Goal: Book appointment/travel/reservation

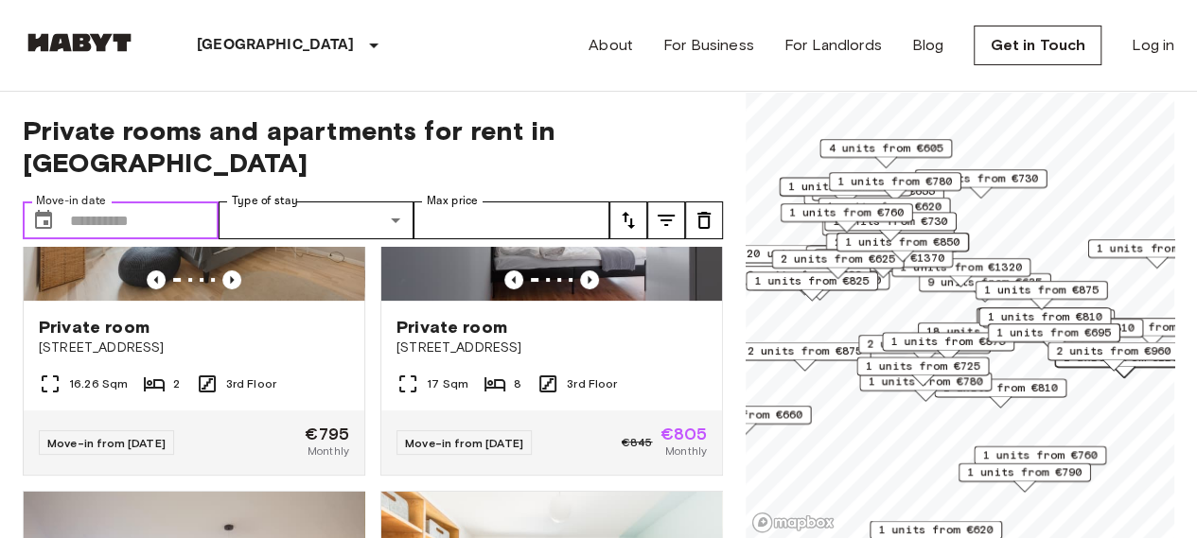
click at [162, 202] on input "Move-in date" at bounding box center [144, 221] width 149 height 38
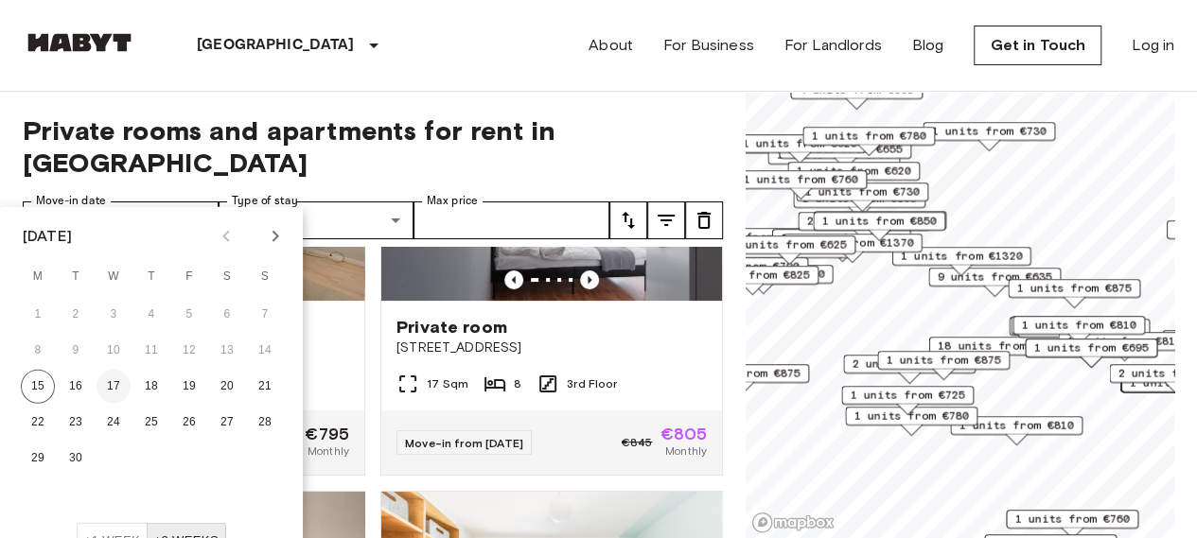
click at [112, 376] on button "17" at bounding box center [114, 387] width 34 height 34
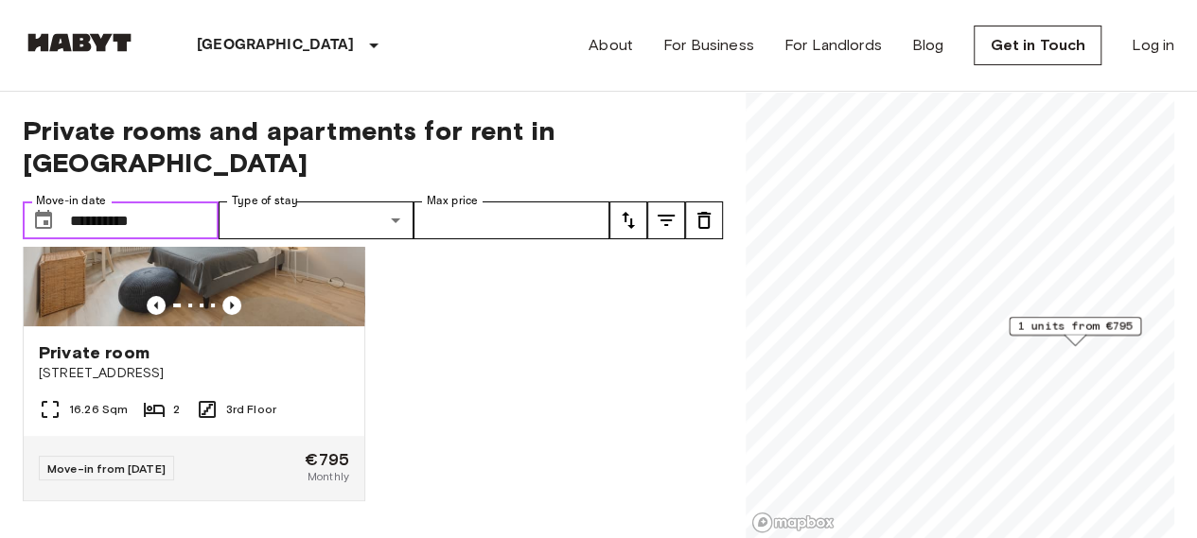
type input "**********"
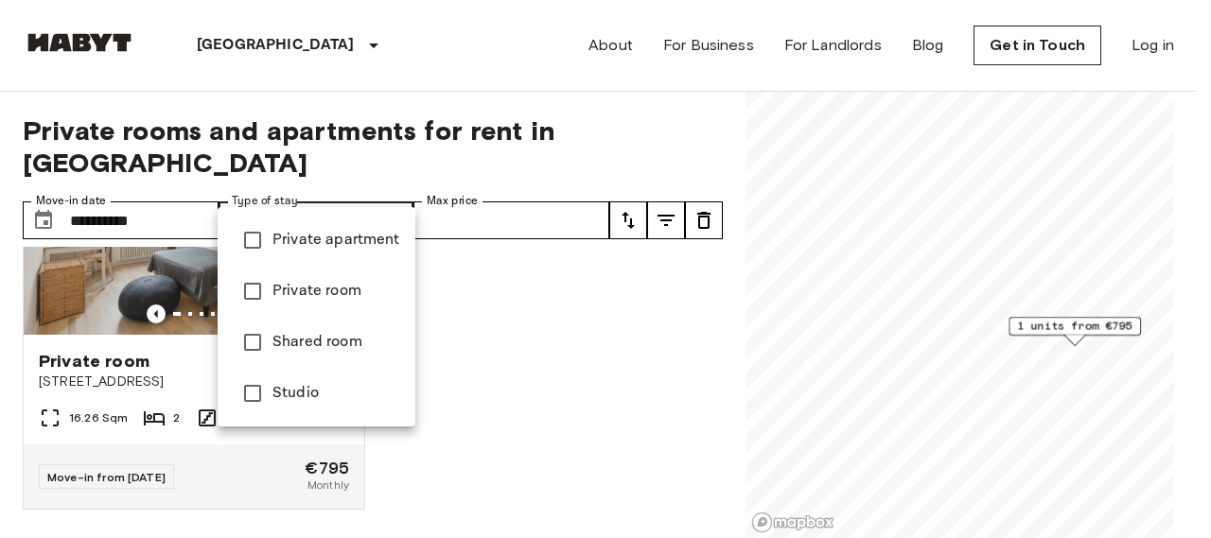
click at [306, 296] on span "Private room" at bounding box center [336, 291] width 128 height 23
type input "**********"
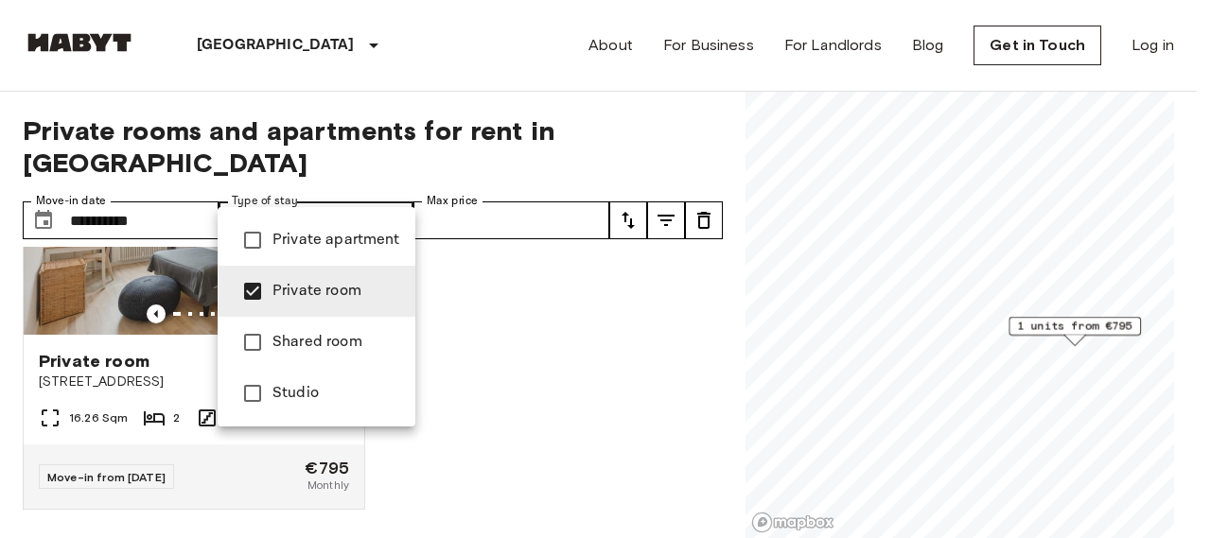
click at [525, 188] on div at bounding box center [605, 269] width 1211 height 538
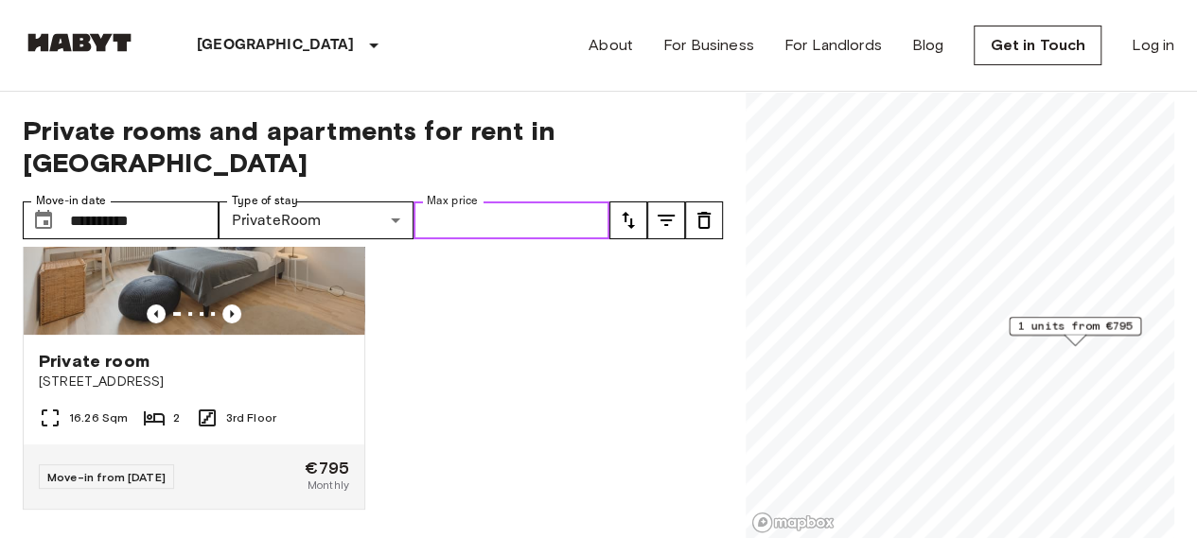
click at [575, 202] on input "Max price" at bounding box center [511, 221] width 196 height 38
click at [623, 202] on button "tune" at bounding box center [628, 221] width 38 height 38
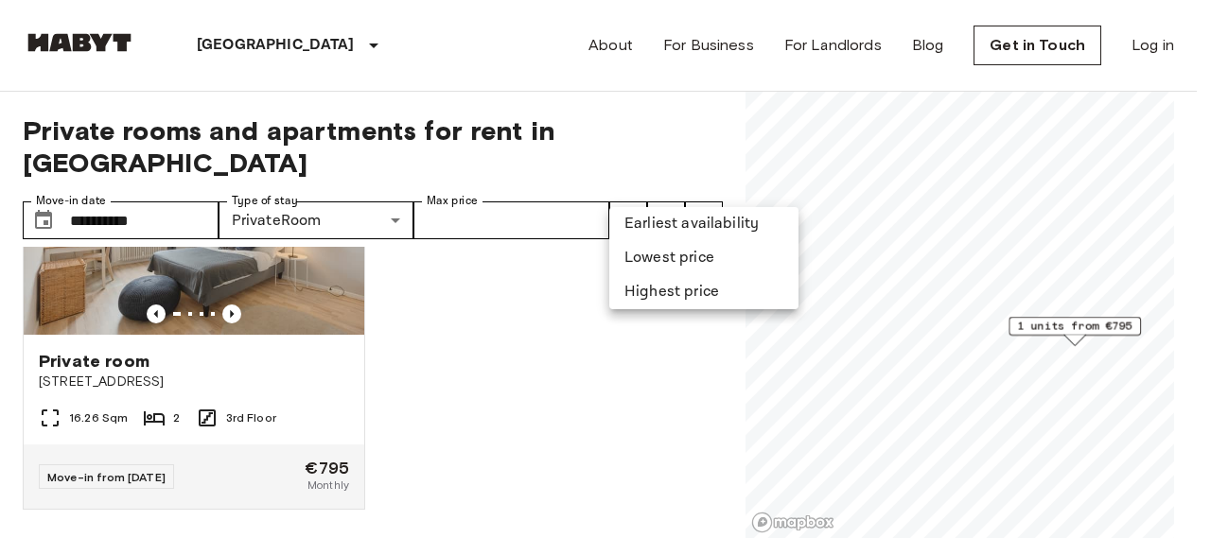
click at [655, 262] on li "Lowest price" at bounding box center [703, 258] width 189 height 34
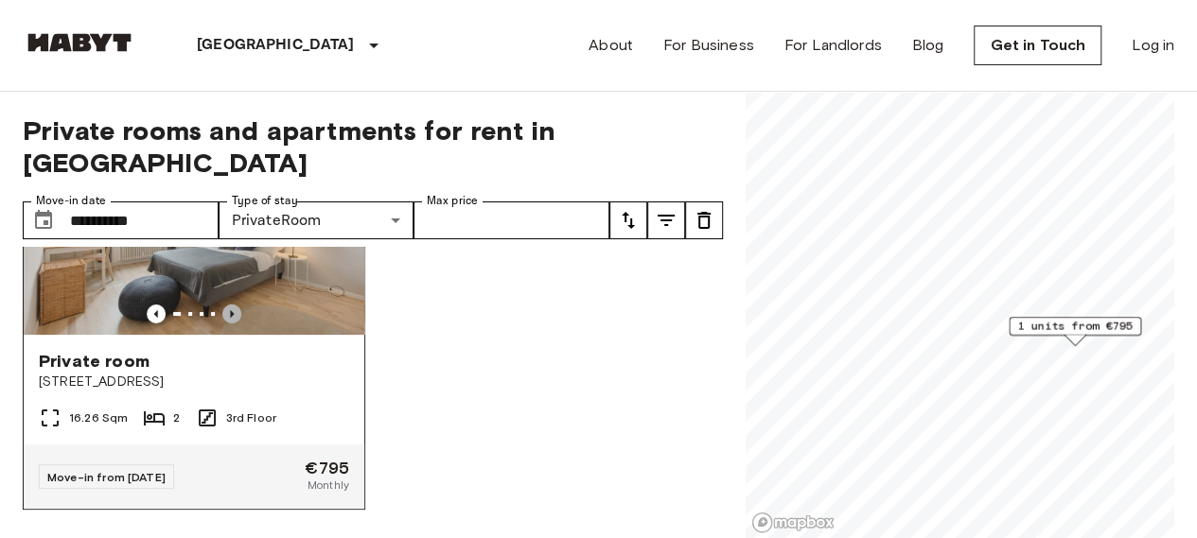
click at [223, 305] on icon "Previous image" at bounding box center [231, 314] width 19 height 19
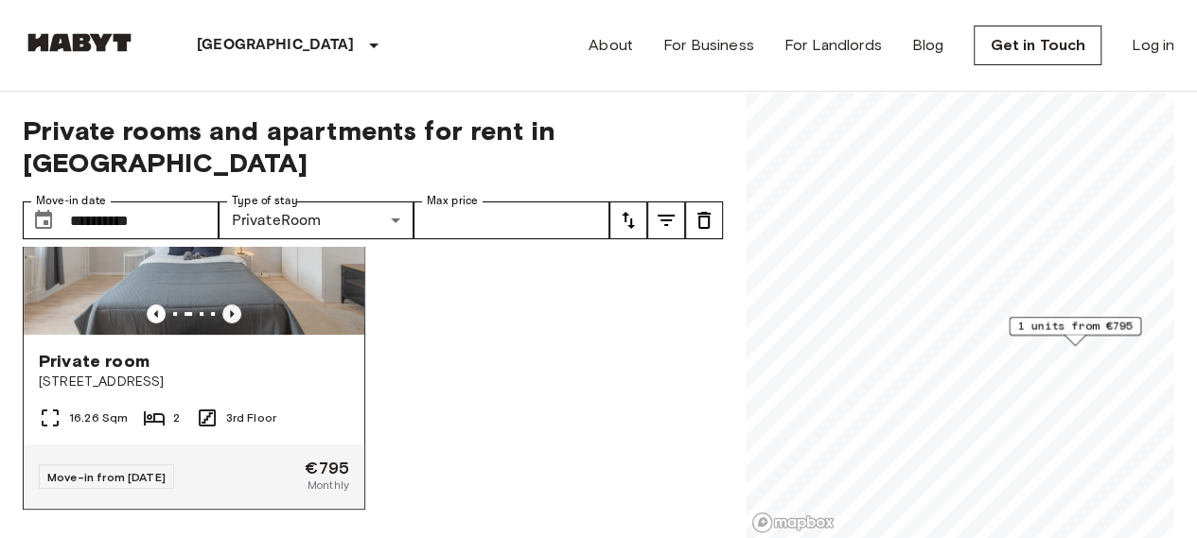
click at [223, 305] on icon "Previous image" at bounding box center [231, 314] width 19 height 19
